Goal: Transaction & Acquisition: Purchase product/service

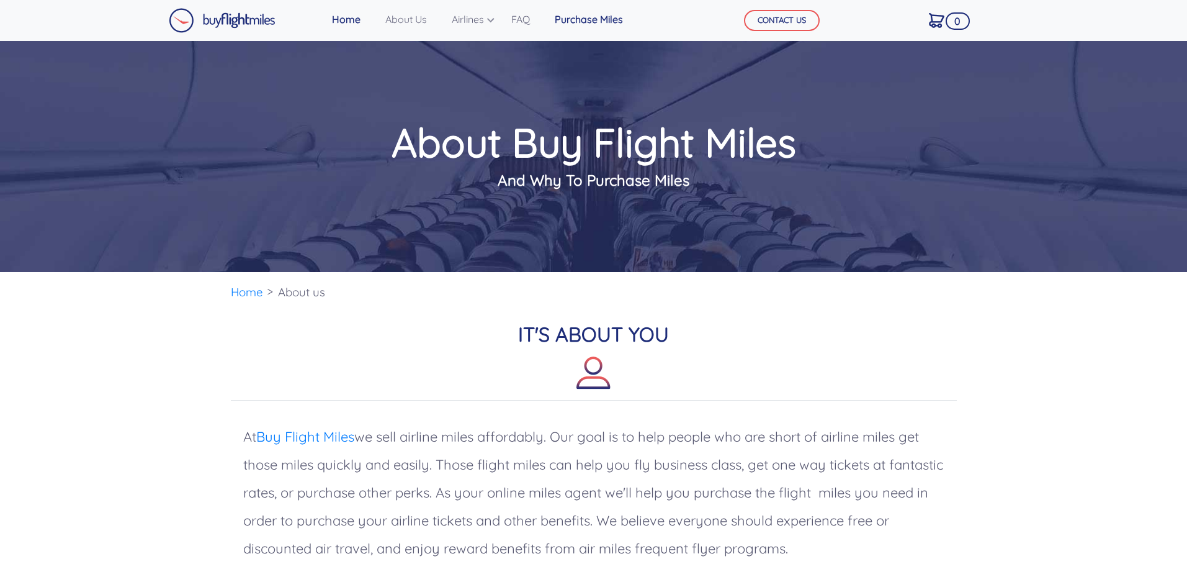
click at [604, 29] on link "Purchase Miles" at bounding box center [589, 19] width 78 height 25
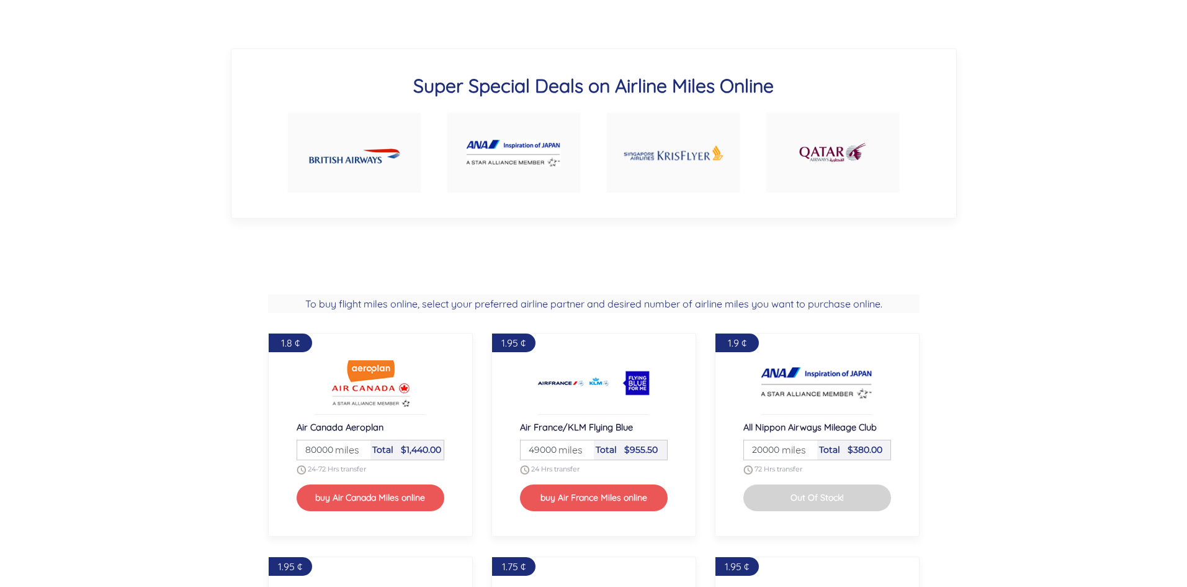
scroll to position [888, 0]
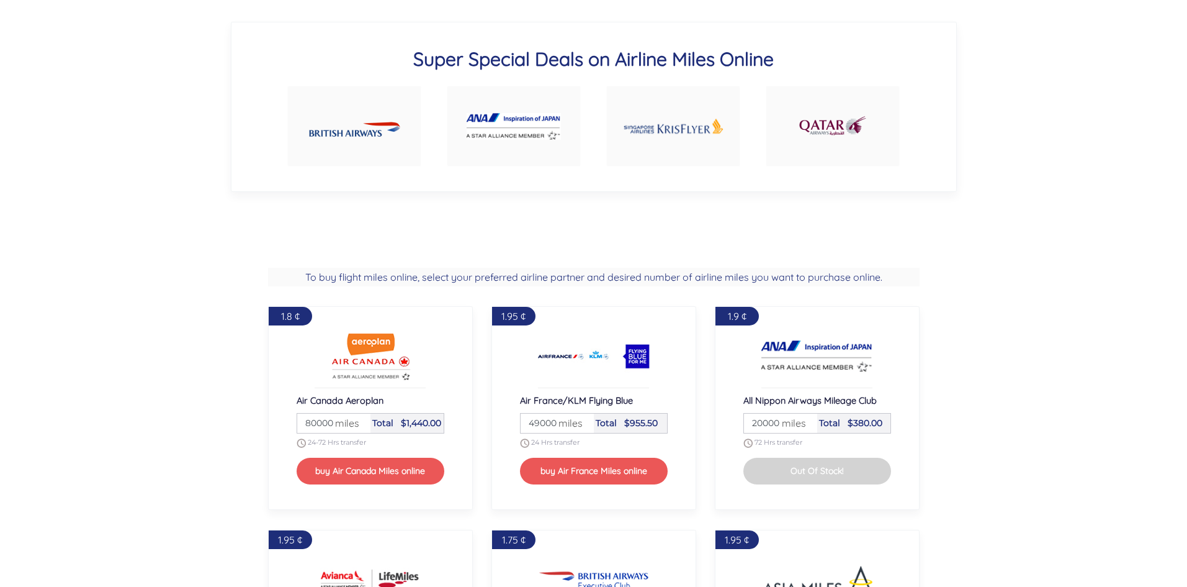
click at [695, 119] on img at bounding box center [673, 126] width 101 height 48
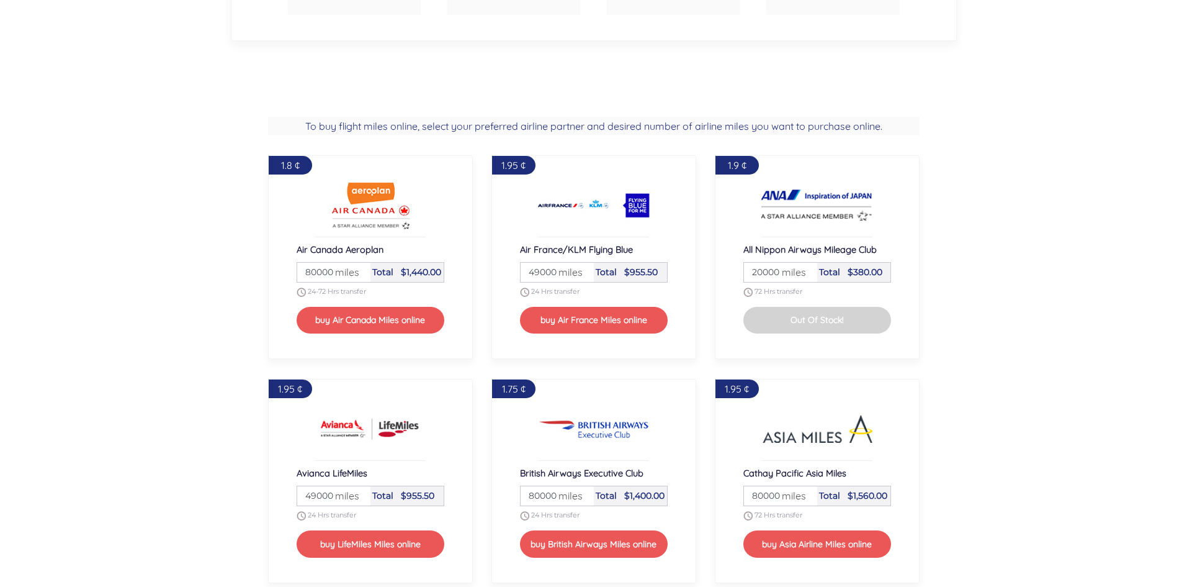
scroll to position [1303, 0]
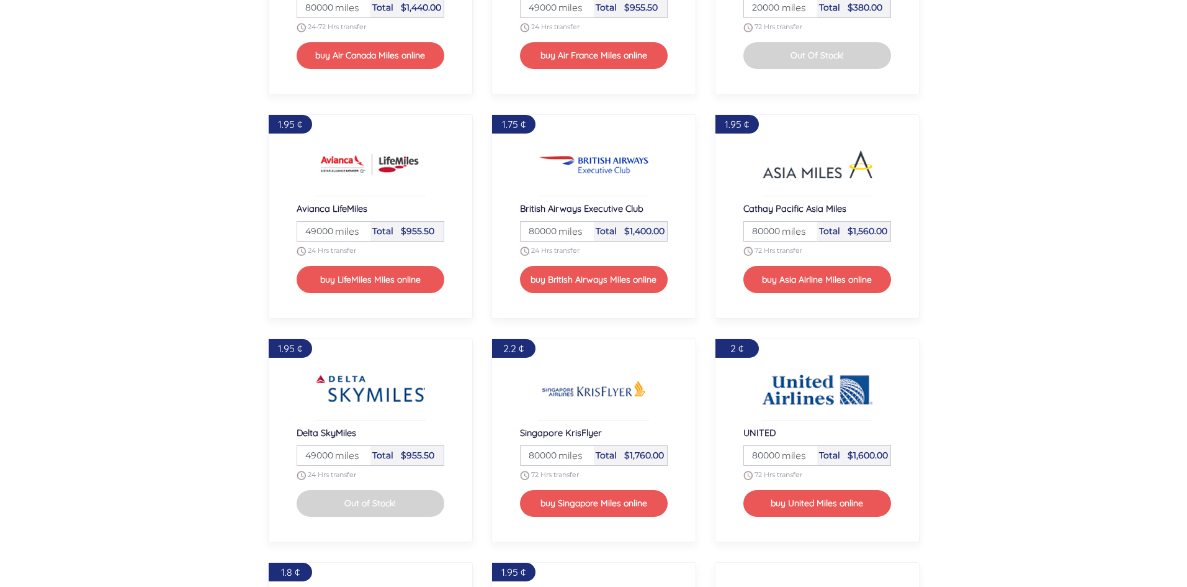
click at [322, 229] on input "49000" at bounding box center [334, 231] width 70 height 19
click at [320, 230] on input "49000" at bounding box center [334, 231] width 70 height 19
click at [314, 232] on input "49000" at bounding box center [334, 231] width 70 height 19
click at [420, 231] on span "$955.50" at bounding box center [418, 230] width 34 height 11
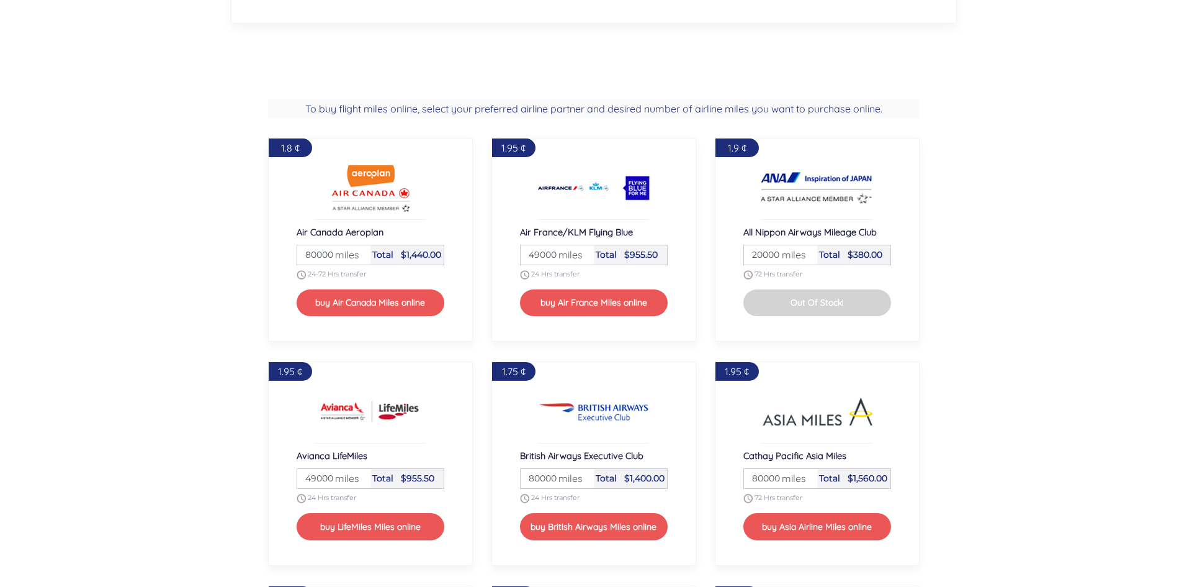
scroll to position [1055, 0]
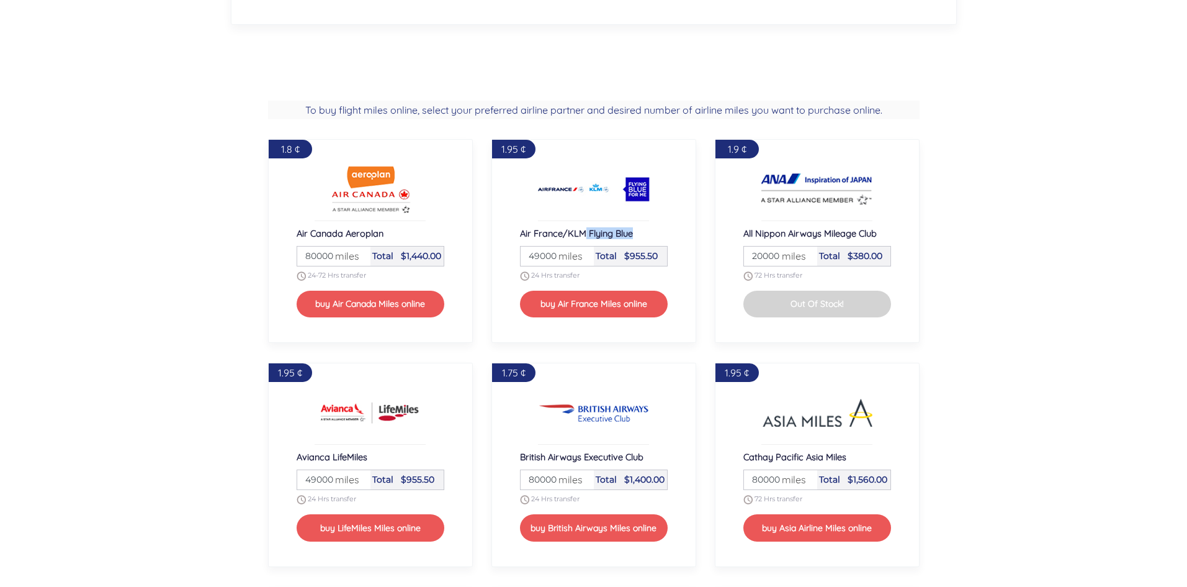
drag, startPoint x: 586, startPoint y: 235, endPoint x: 639, endPoint y: 232, distance: 52.8
click at [639, 232] on div "Air France/KLM Flying Blue" at bounding box center [594, 233] width 148 height 12
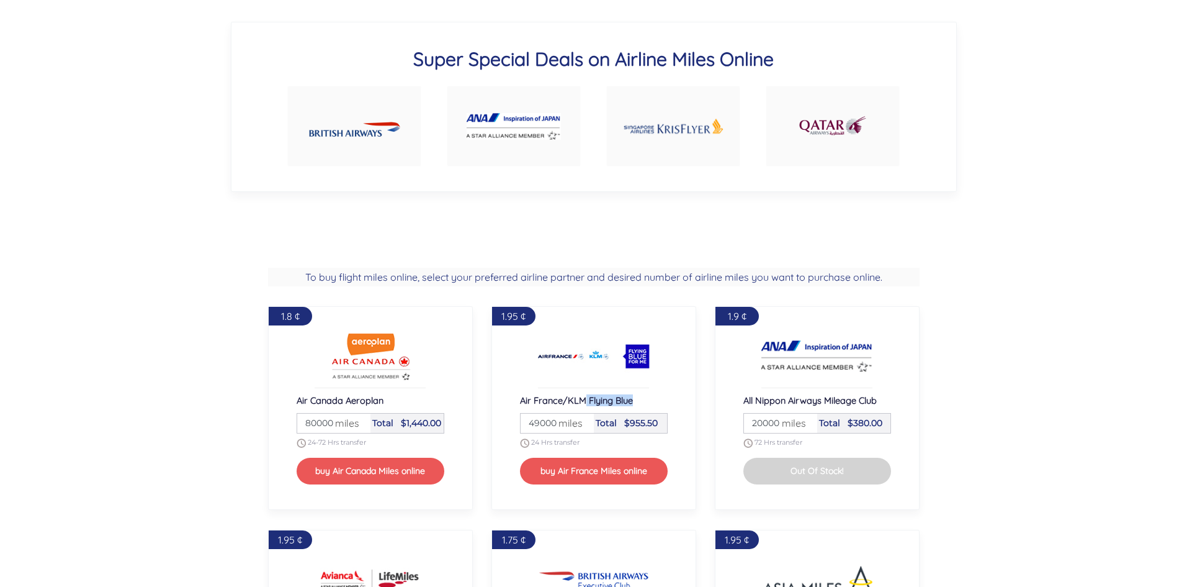
scroll to position [826, 0]
